Goal: Check status: Check status

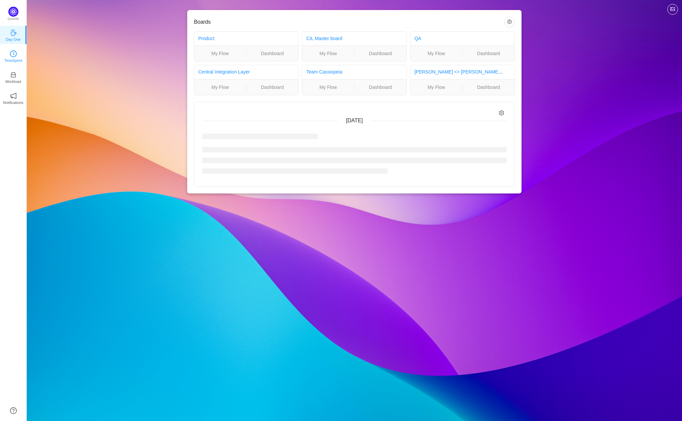
click at [18, 58] on p "TimeSpent" at bounding box center [13, 60] width 18 height 6
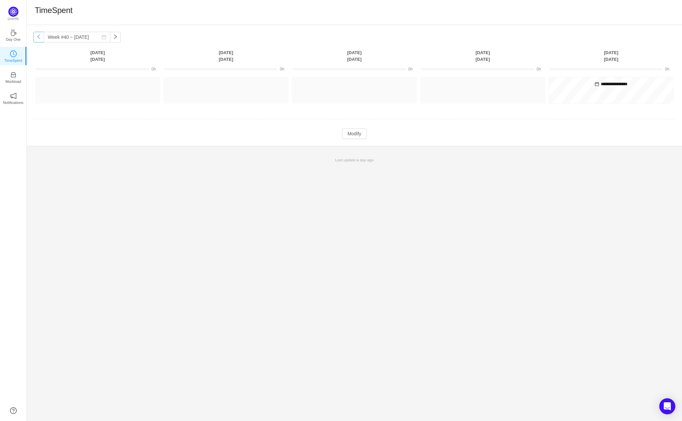
click at [34, 38] on button "button" at bounding box center [38, 37] width 11 height 11
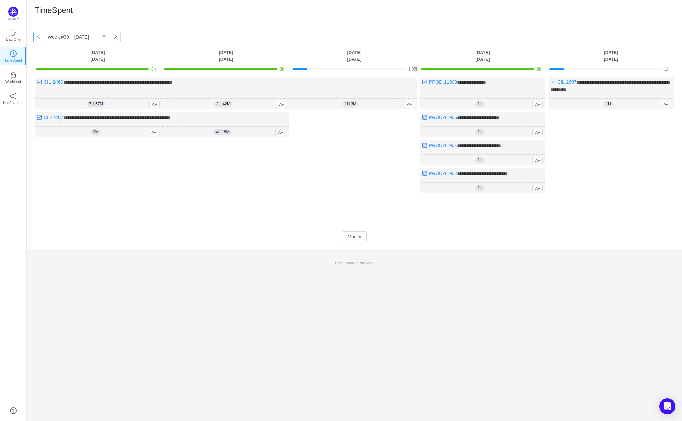
click at [34, 38] on button "button" at bounding box center [38, 37] width 11 height 11
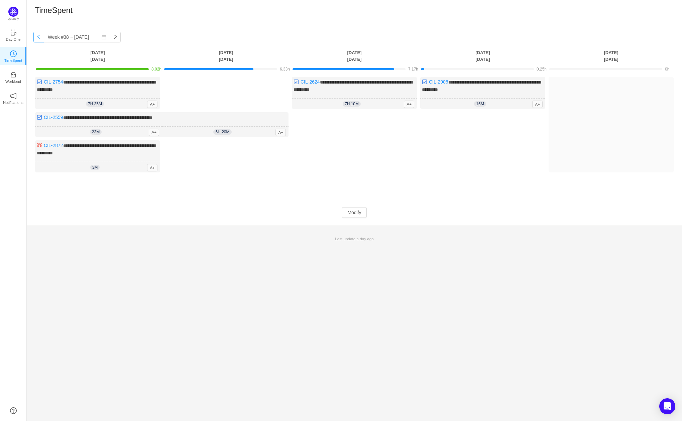
click at [33, 39] on button "button" at bounding box center [38, 37] width 11 height 11
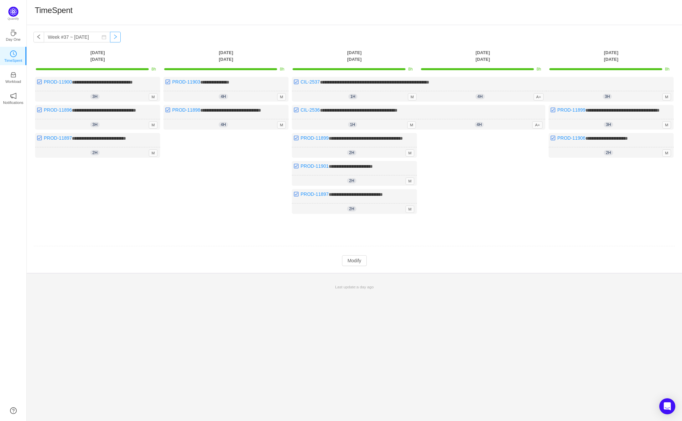
click at [110, 40] on button "button" at bounding box center [115, 37] width 11 height 11
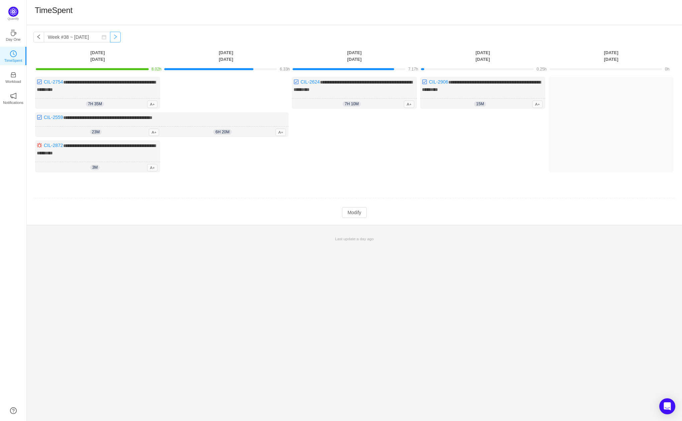
click at [110, 40] on button "button" at bounding box center [115, 37] width 11 height 11
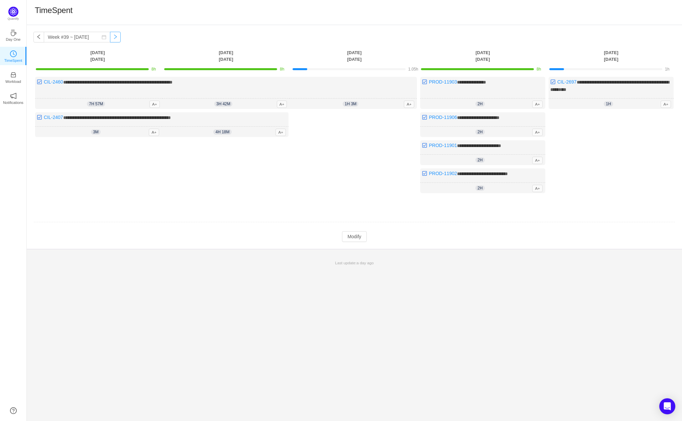
click at [110, 40] on button "button" at bounding box center [115, 37] width 11 height 11
type input "Week #40 ~ [DATE]"
